Goal: Check status: Check status

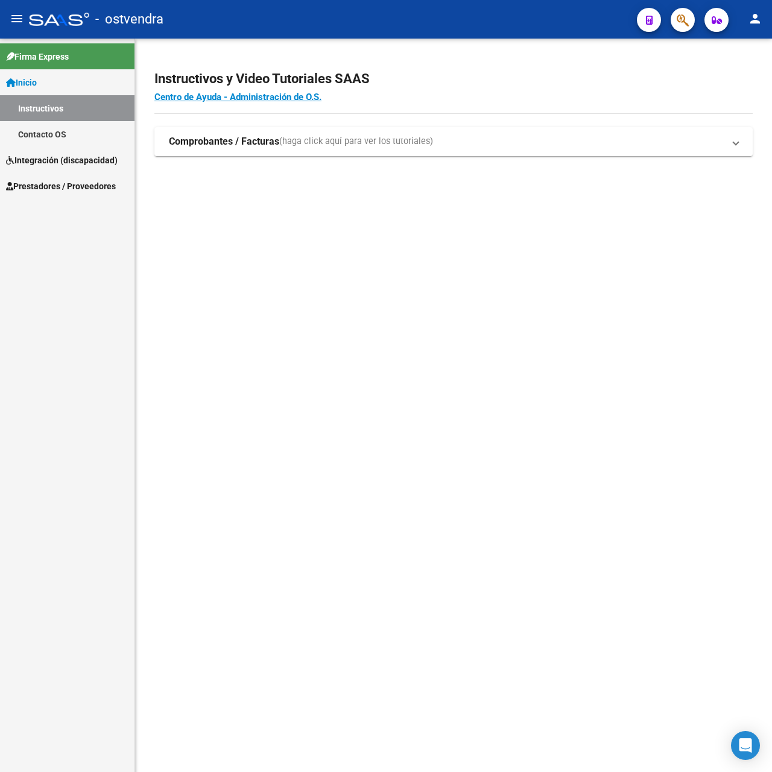
click at [75, 177] on link "Prestadores / Proveedores" at bounding box center [67, 186] width 134 height 26
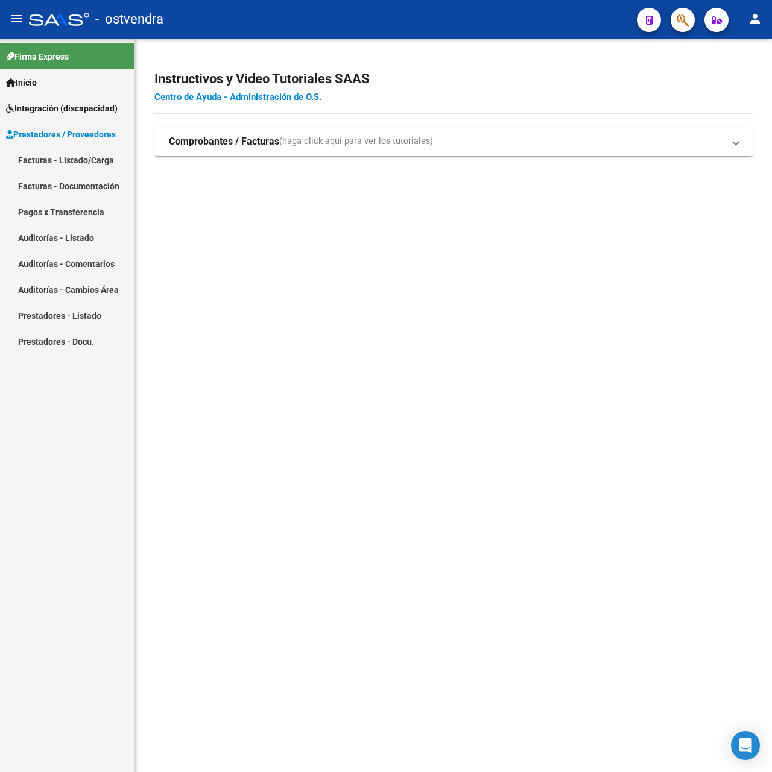
click at [95, 165] on link "Facturas - Listado/Carga" at bounding box center [67, 160] width 134 height 26
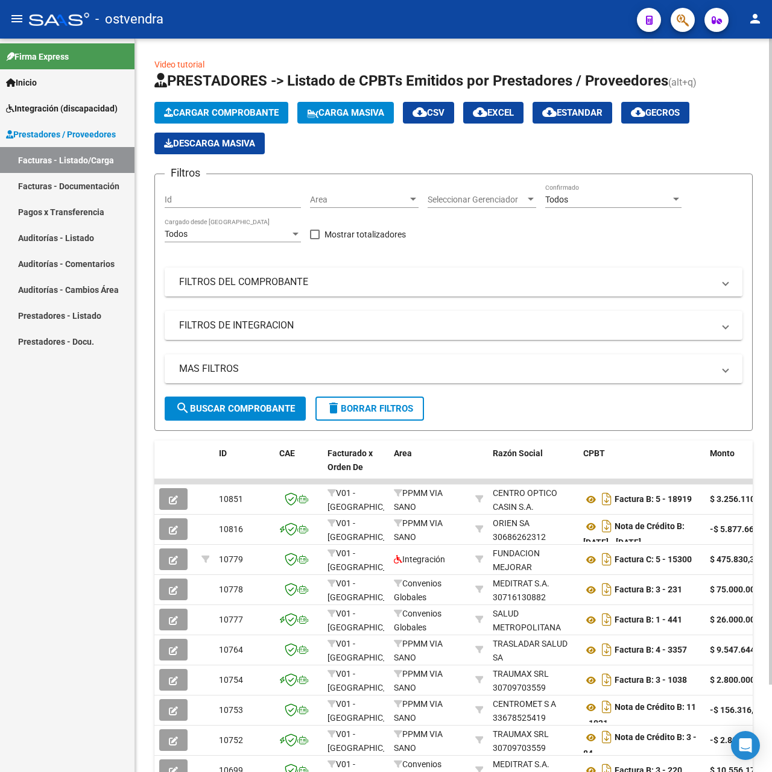
click at [317, 287] on mat-panel-title "FILTROS DEL COMPROBANTE" at bounding box center [446, 281] width 534 height 13
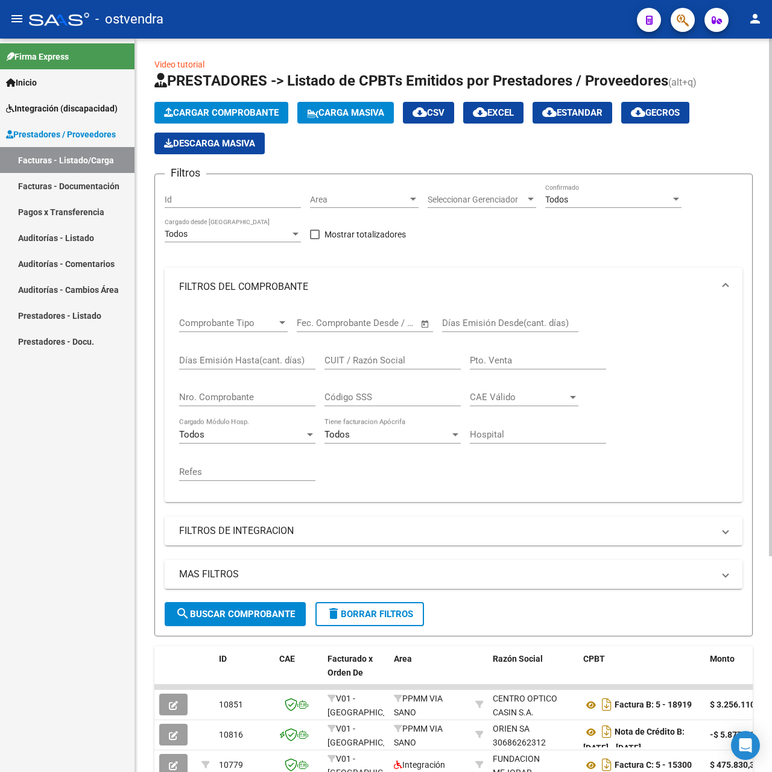
click at [391, 360] on input "CUIT / Razón Social" at bounding box center [392, 360] width 136 height 11
type input "27320111337"
click at [281, 613] on span "search Buscar Comprobante" at bounding box center [234, 614] width 119 height 11
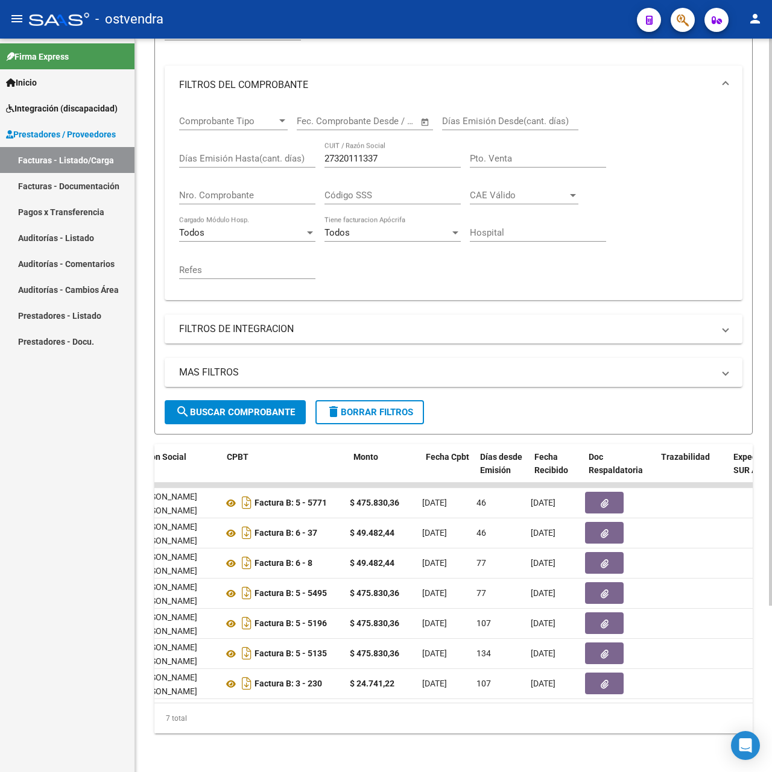
scroll to position [0, 356]
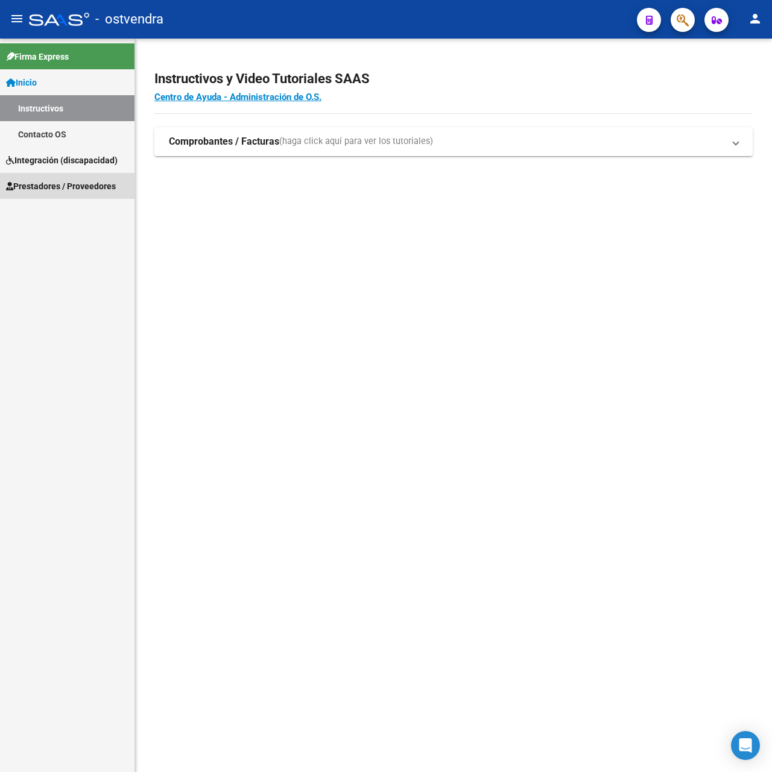
click at [63, 186] on span "Prestadores / Proveedores" at bounding box center [61, 186] width 110 height 13
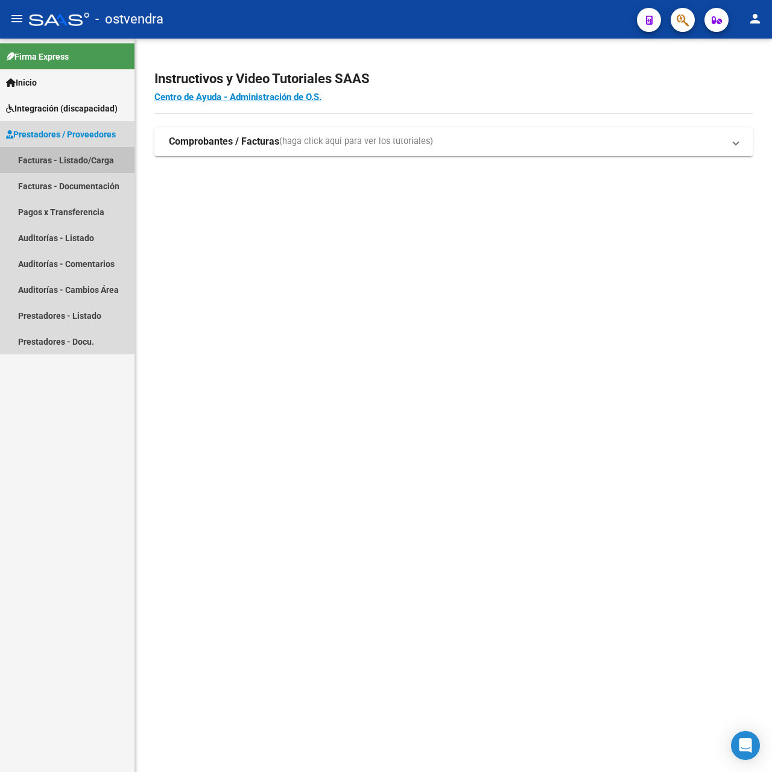
click at [80, 160] on link "Facturas - Listado/Carga" at bounding box center [67, 160] width 134 height 26
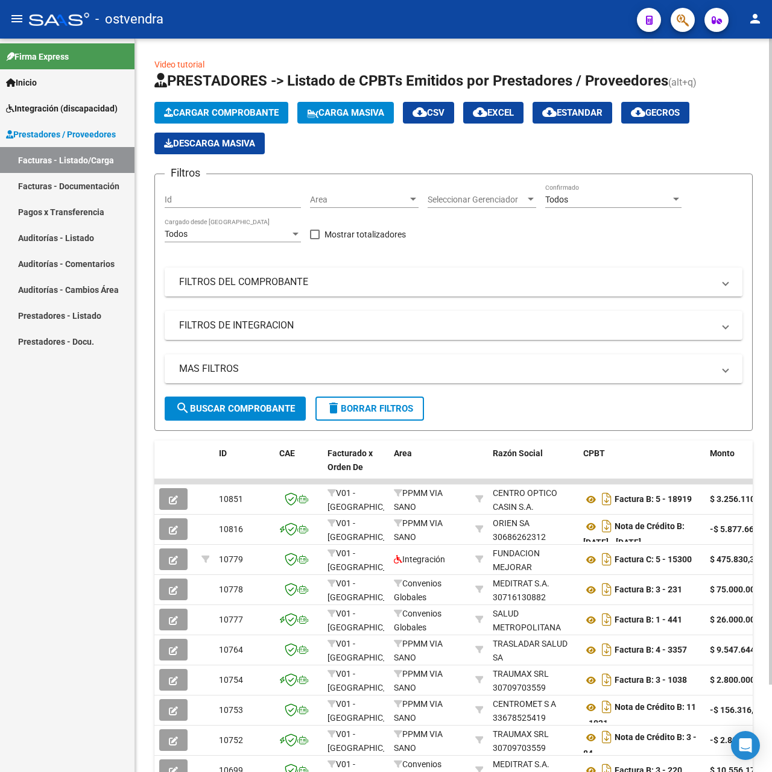
click at [315, 287] on mat-panel-title "FILTROS DEL COMPROBANTE" at bounding box center [446, 281] width 534 height 13
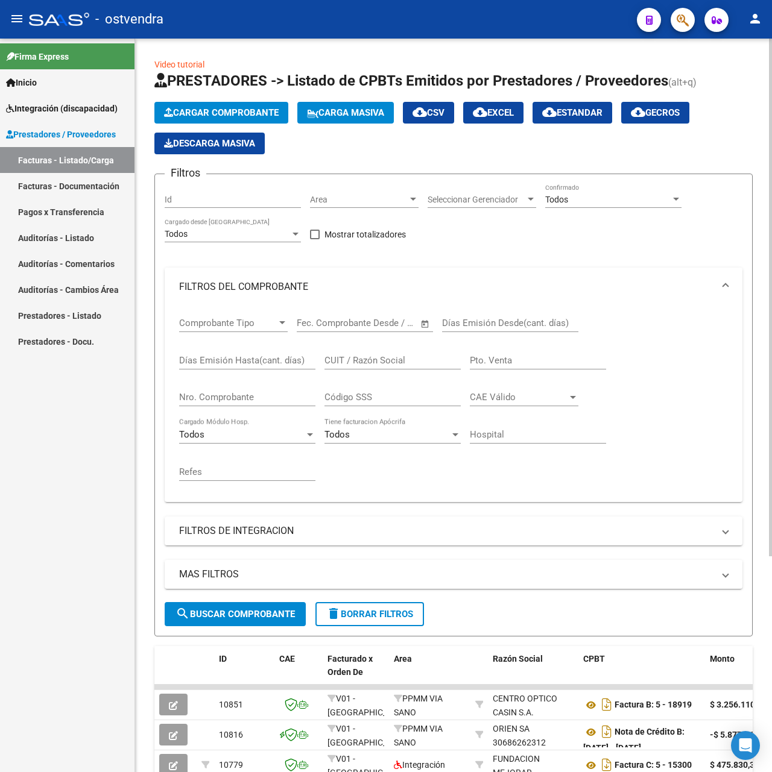
click at [360, 364] on input "CUIT / Razón Social" at bounding box center [392, 360] width 136 height 11
type input "27320111337"
click at [265, 615] on span "search Buscar Comprobante" at bounding box center [234, 614] width 119 height 11
